Goal: Task Accomplishment & Management: Manage account settings

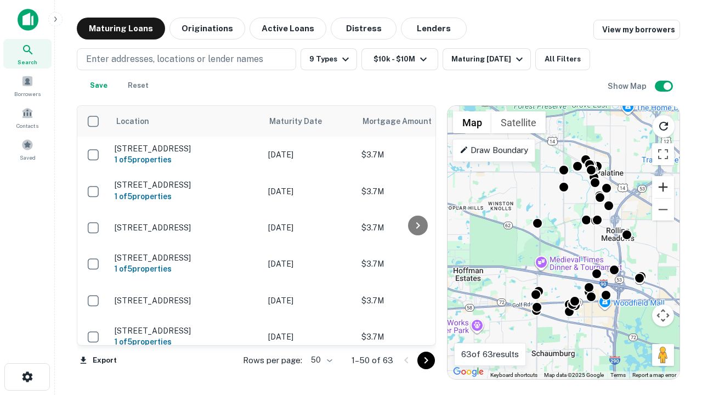
click at [663, 187] on button "Zoom in" at bounding box center [663, 187] width 22 height 22
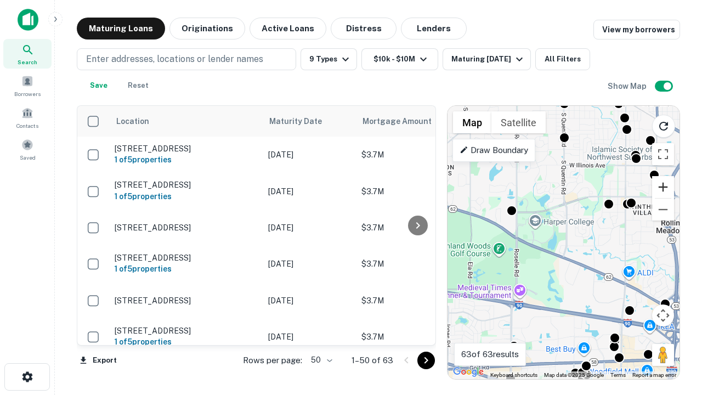
click at [663, 187] on button "Zoom in" at bounding box center [663, 187] width 22 height 22
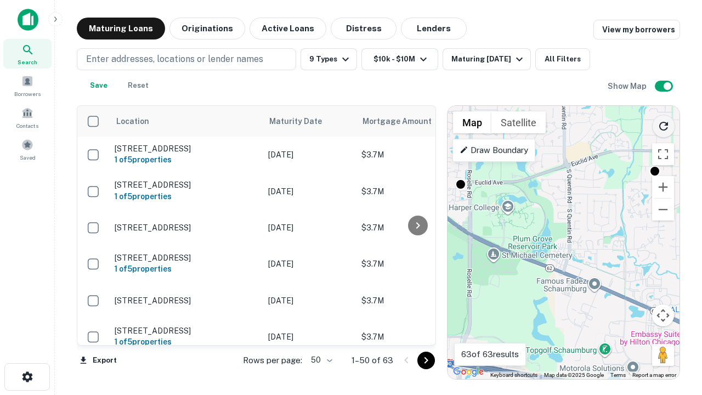
click at [664, 124] on icon "Reload search area" at bounding box center [663, 126] width 13 height 13
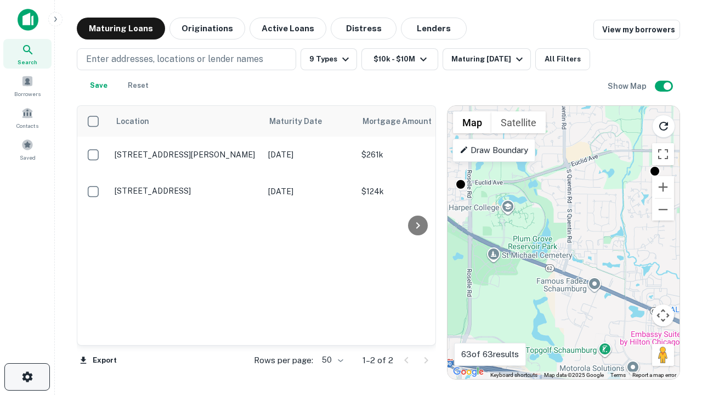
click at [27, 377] on icon "button" at bounding box center [27, 376] width 13 height 13
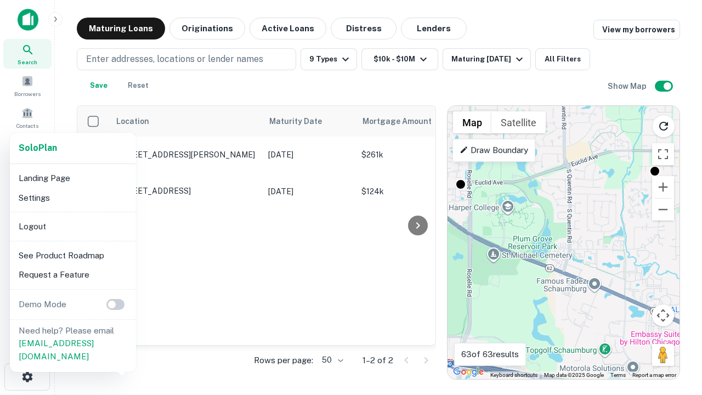
click at [72, 226] on li "Logout" at bounding box center [72, 227] width 117 height 20
